Goal: Book appointment/travel/reservation

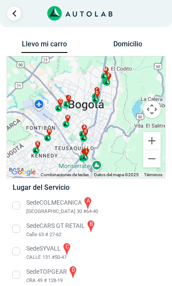
click at [16, 202] on li "Sede COLMECANICA a [GEOGRAPHIC_DATA] 30 #64-40" at bounding box center [85, 206] width 159 height 20
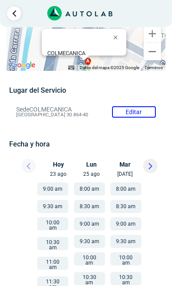
scroll to position [29, 0]
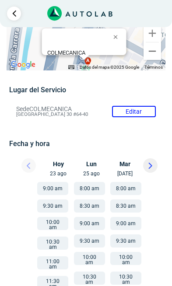
click at [53, 256] on button "11:00 am" at bounding box center [52, 262] width 31 height 13
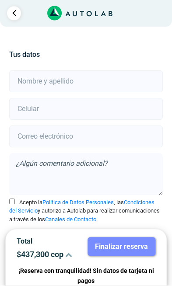
scroll to position [192, 0]
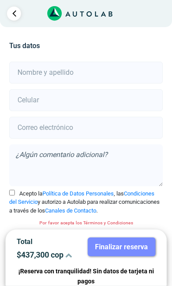
click at [15, 190] on input "Acepto la Política de Datos Personales , las Condiciones del Servicio y autoriz…" at bounding box center [12, 193] width 6 height 6
checkbox input "true"
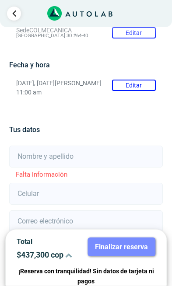
click at [17, 145] on input "text" at bounding box center [85, 156] width 153 height 22
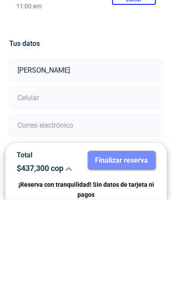
type input "[PERSON_NAME]"
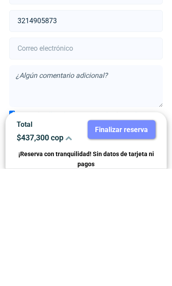
scroll to position [154, 0]
type input "3214905873"
click at [39, 155] on input "email" at bounding box center [85, 166] width 153 height 22
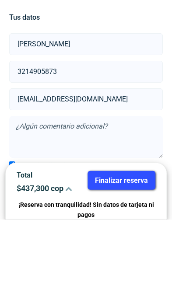
type input "[EMAIL_ADDRESS][DOMAIN_NAME]"
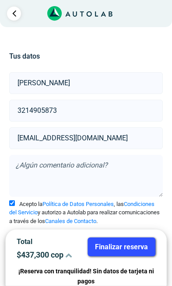
scroll to position [182, 0]
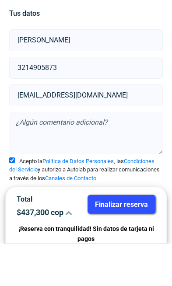
click at [106, 154] on textarea at bounding box center [85, 175] width 153 height 42
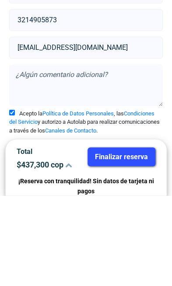
click at [124, 237] on button "Finalizar reserva" at bounding box center [121, 246] width 68 height 19
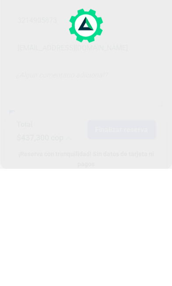
scroll to position [0, 0]
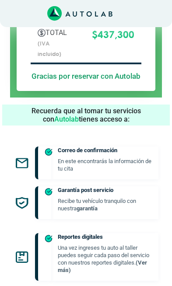
scroll to position [425, 0]
